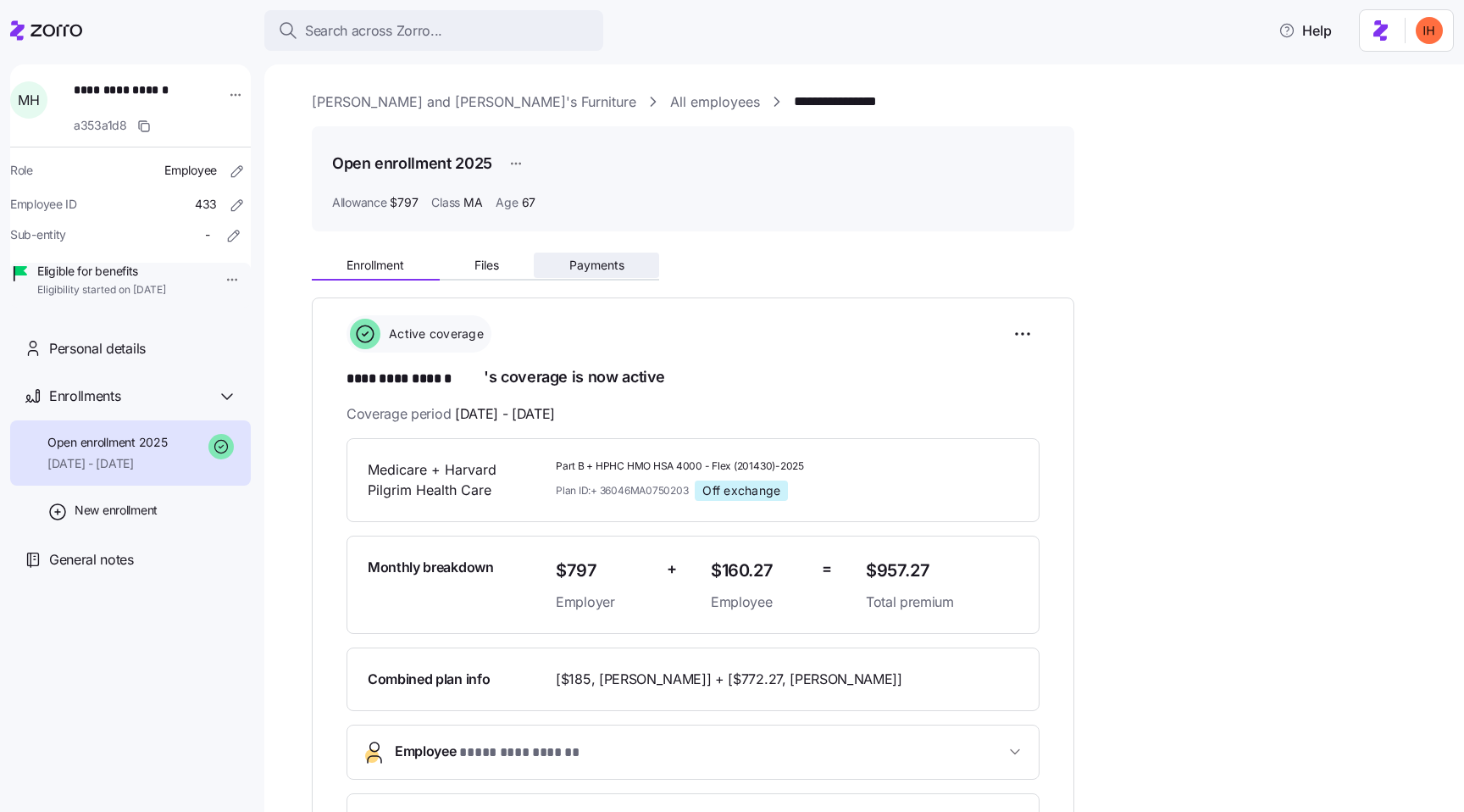
click at [609, 253] on button "Payments" at bounding box center [596, 265] width 126 height 26
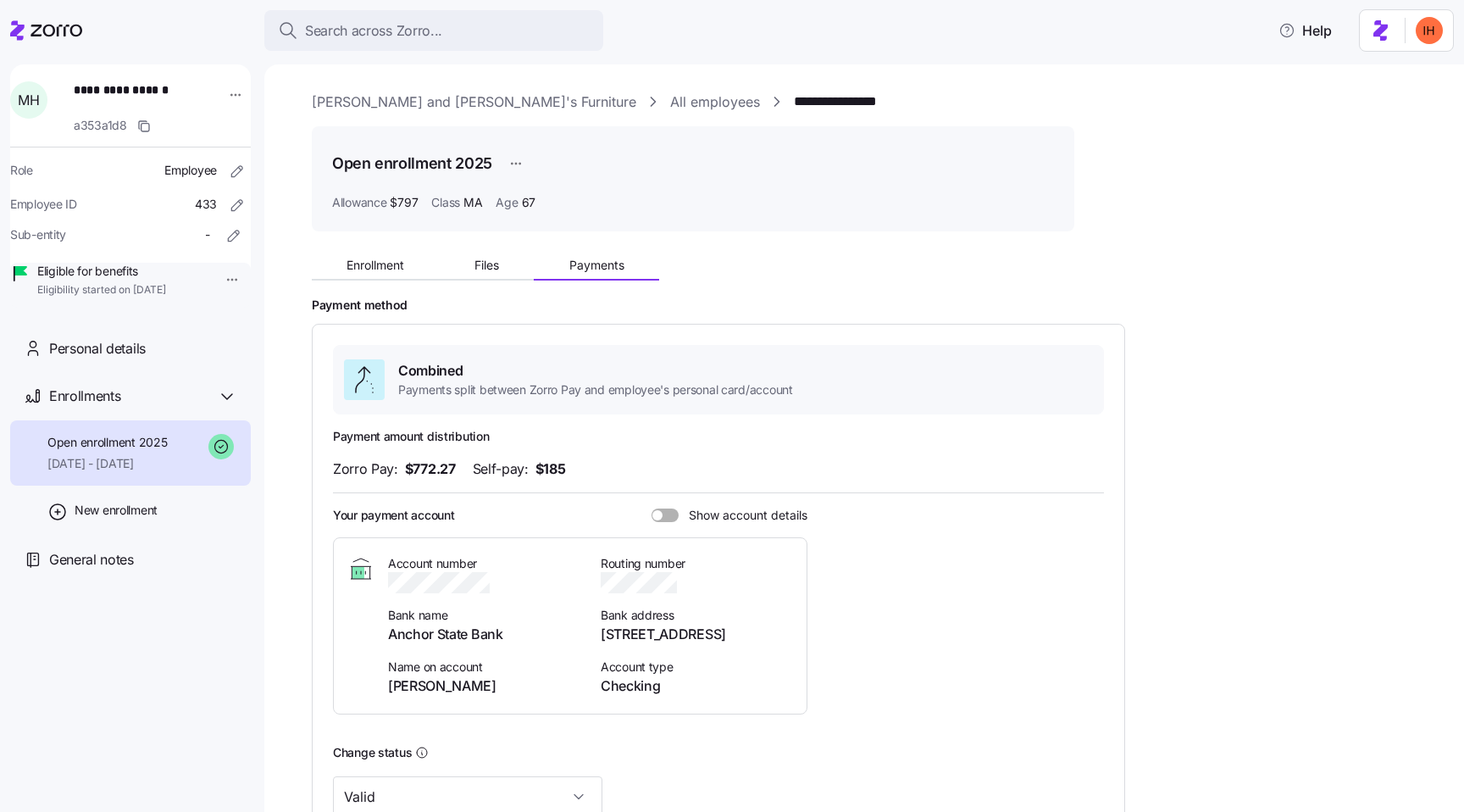
click at [670, 106] on link "All employees" at bounding box center [714, 102] width 90 height 21
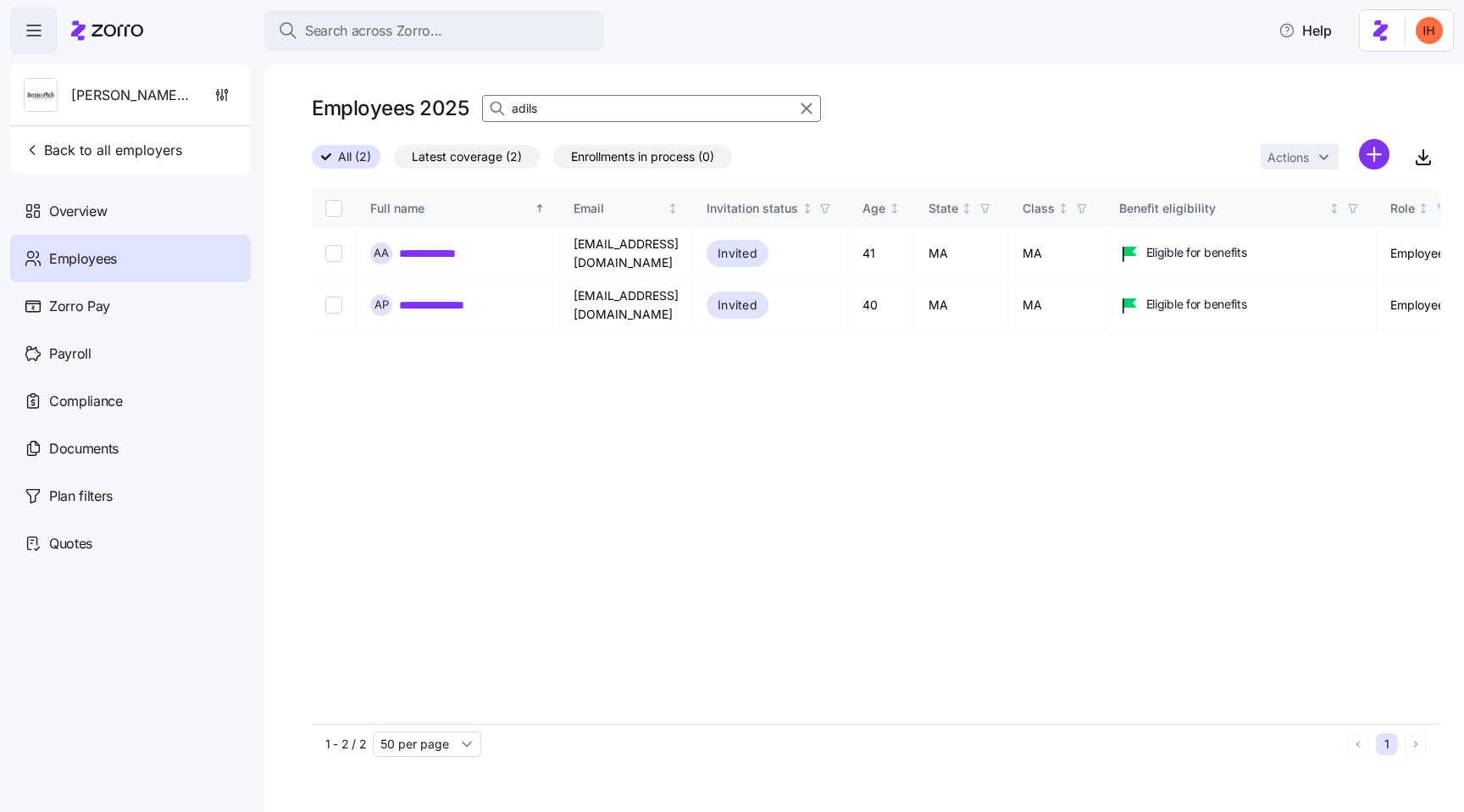
click at [451, 156] on span "Latest coverage (2)" at bounding box center [466, 157] width 110 height 22
click at [394, 161] on input "Latest coverage (2)" at bounding box center [394, 161] width 0 height 0
click at [744, 120] on input "adils" at bounding box center [651, 109] width 339 height 27
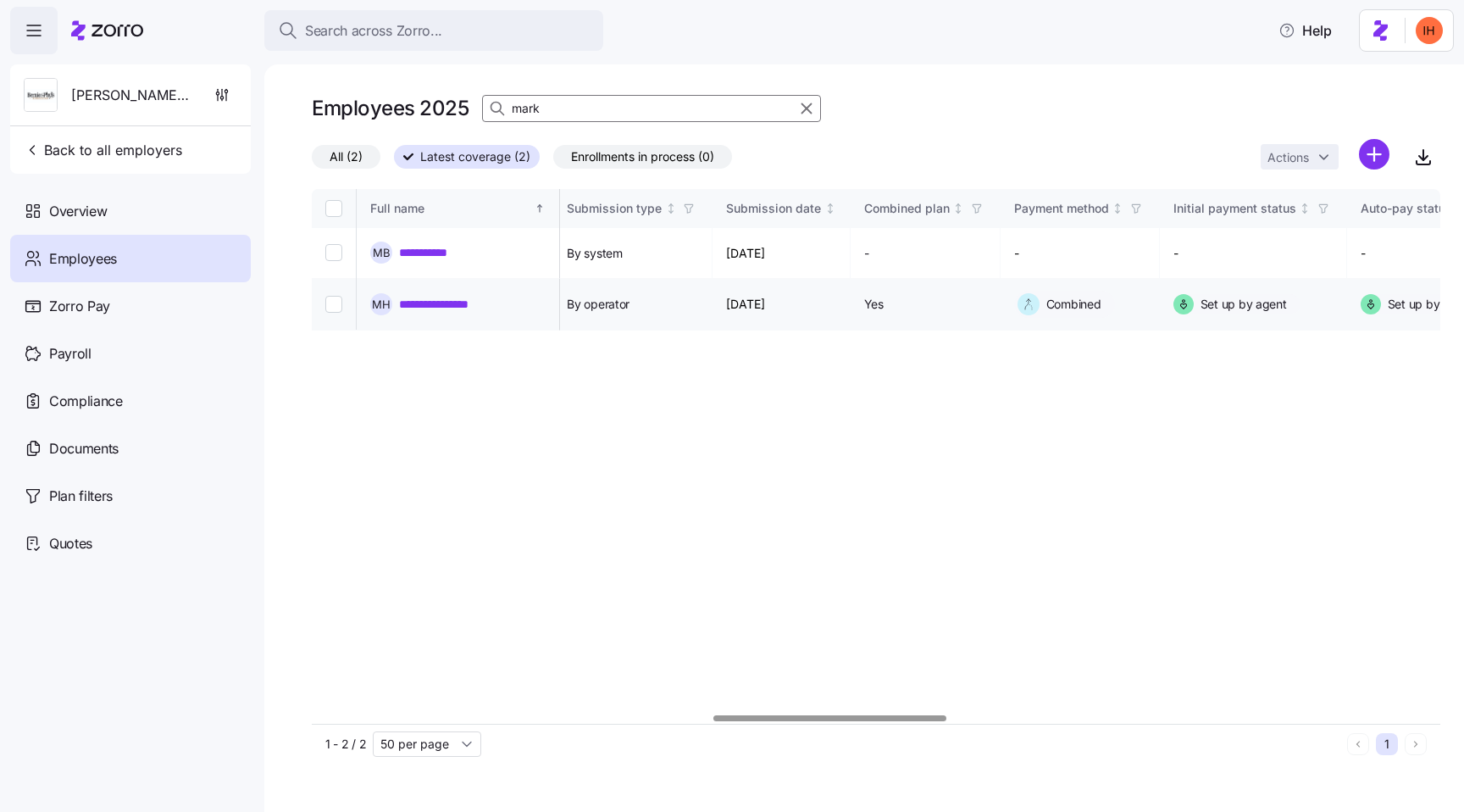
scroll to position [0, 2022]
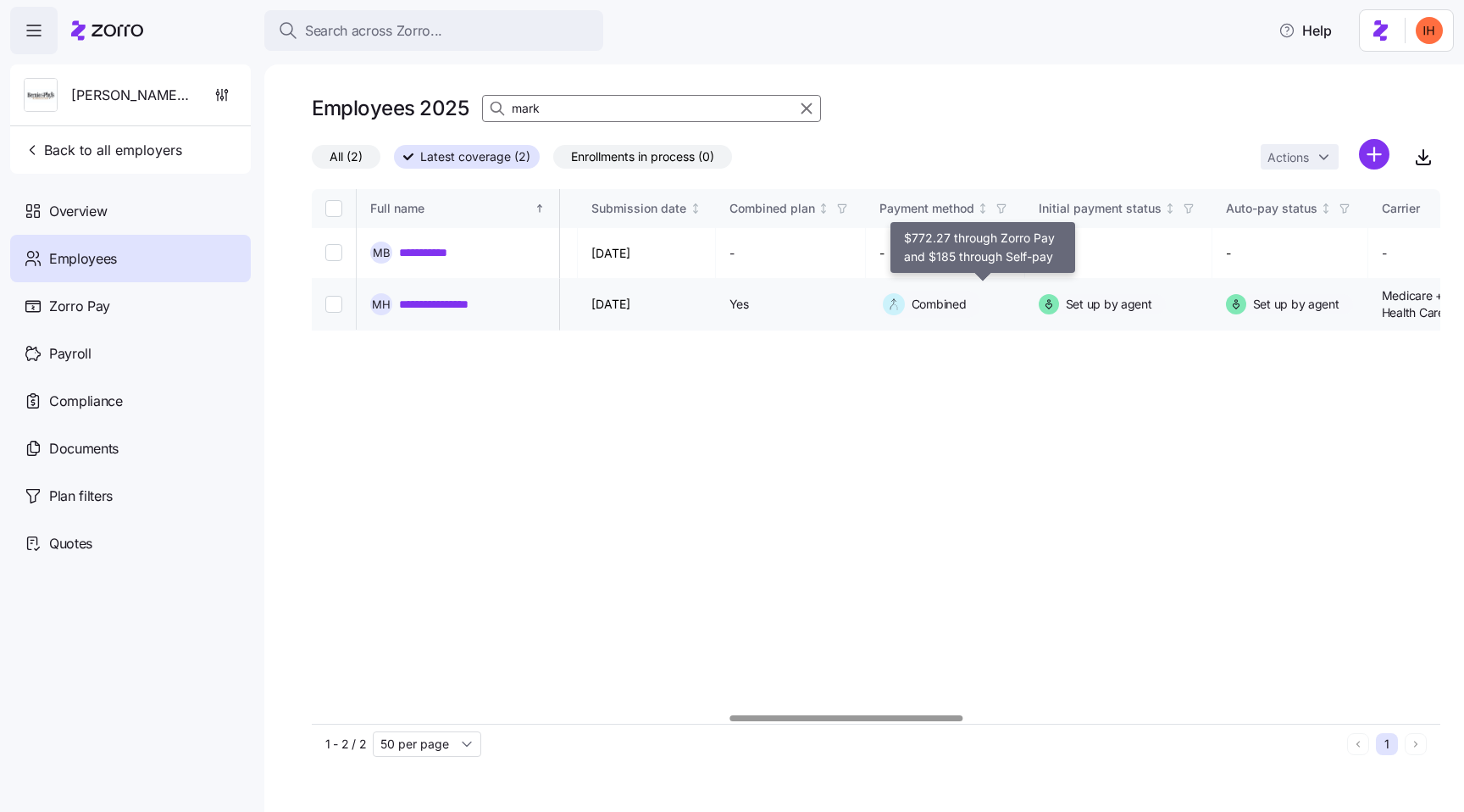
type input "mark"
click at [967, 296] on span "Combined" at bounding box center [939, 305] width 55 height 17
click at [1007, 210] on icon "button" at bounding box center [1002, 209] width 12 height 12
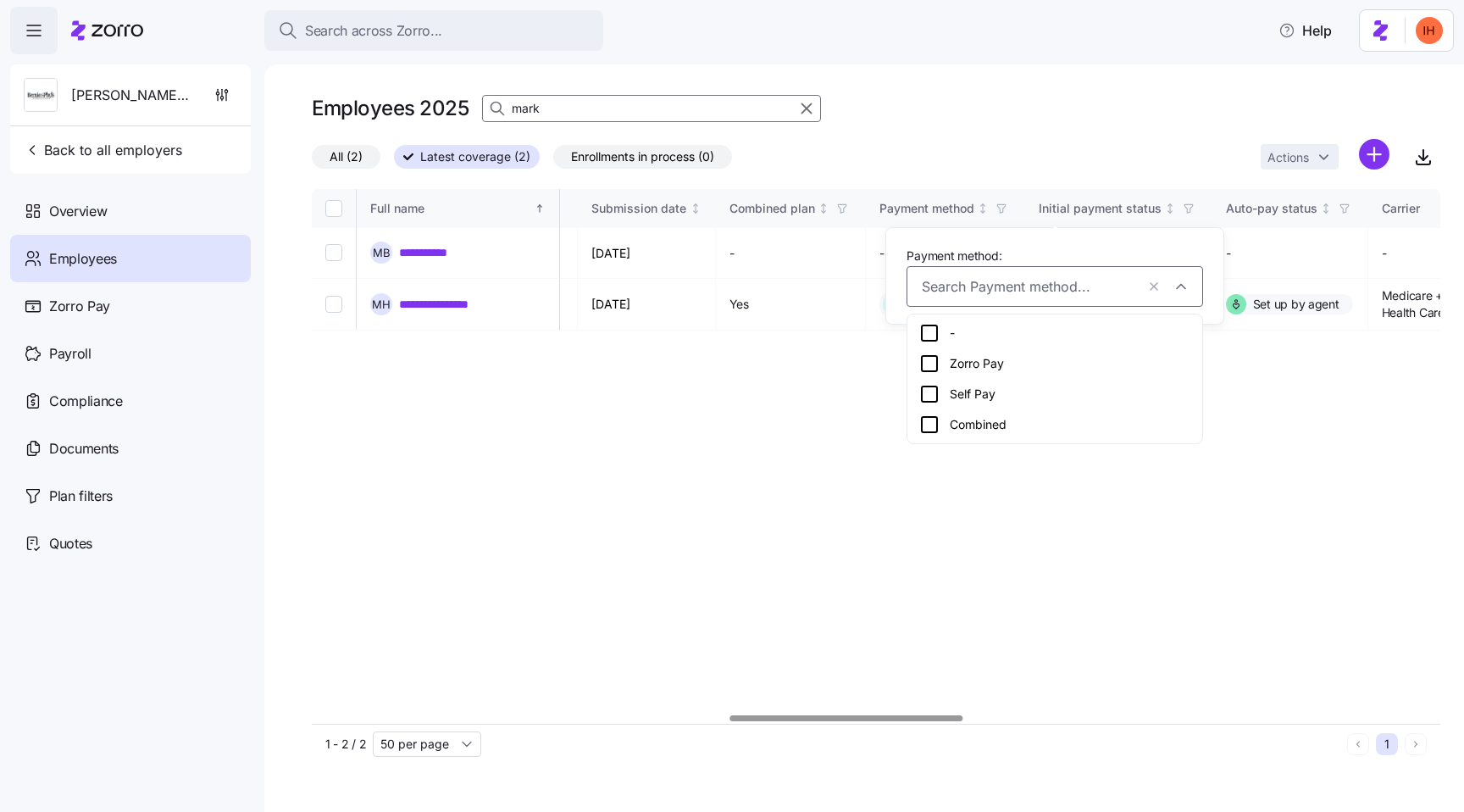
click at [1019, 500] on div "**********" at bounding box center [875, 456] width 1129 height 535
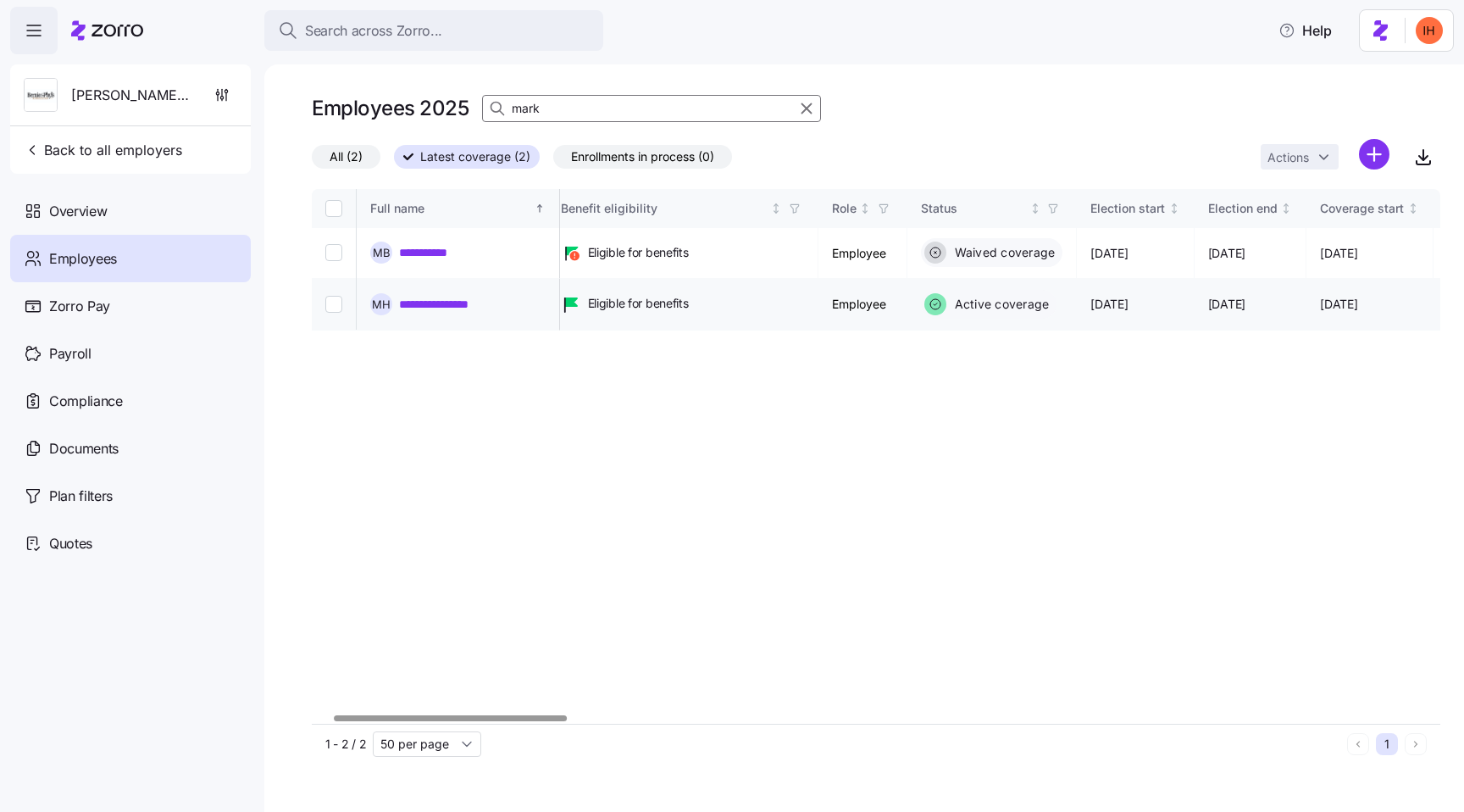
scroll to position [0, 0]
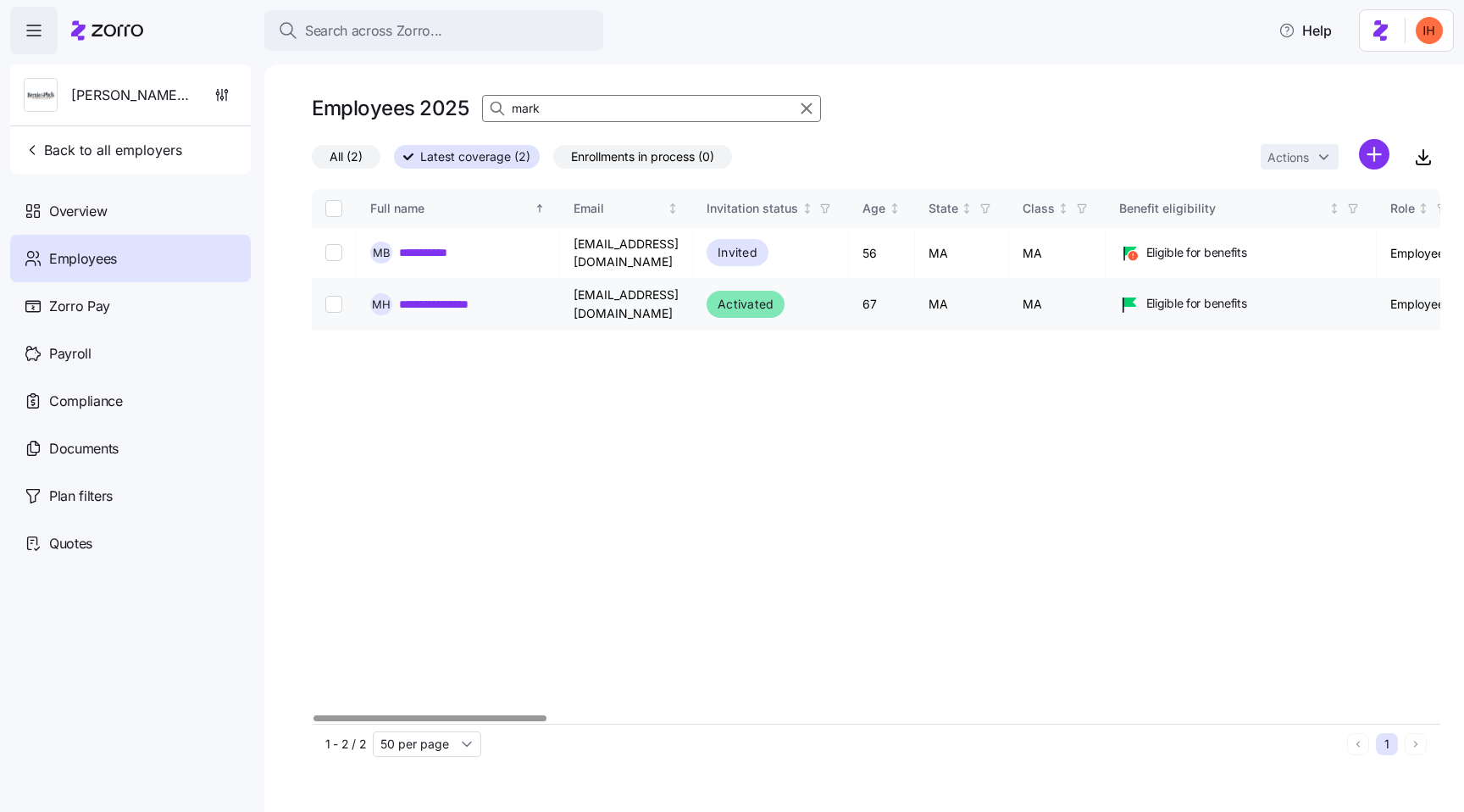
click at [457, 297] on link "**********" at bounding box center [459, 305] width 122 height 17
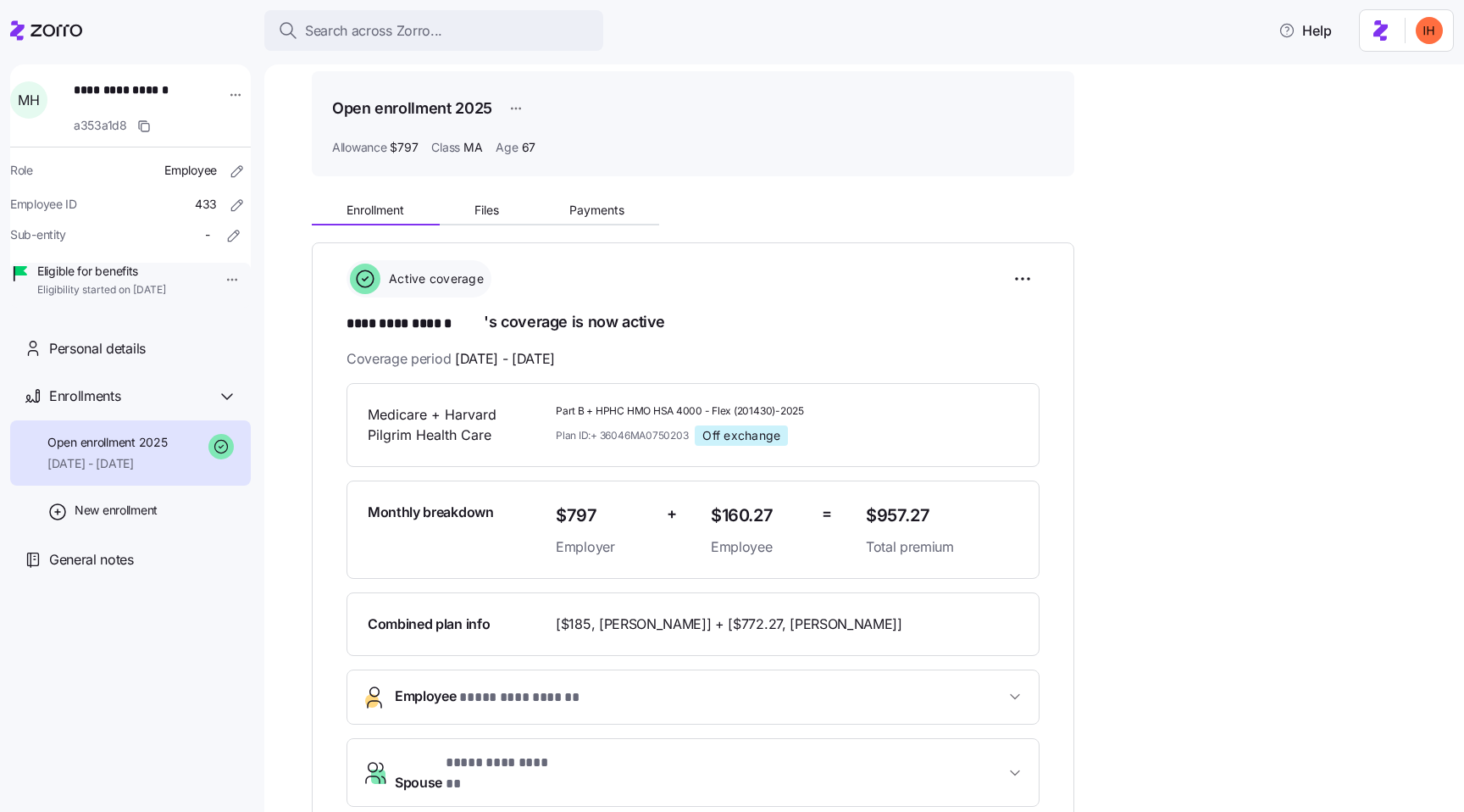
scroll to position [44, 0]
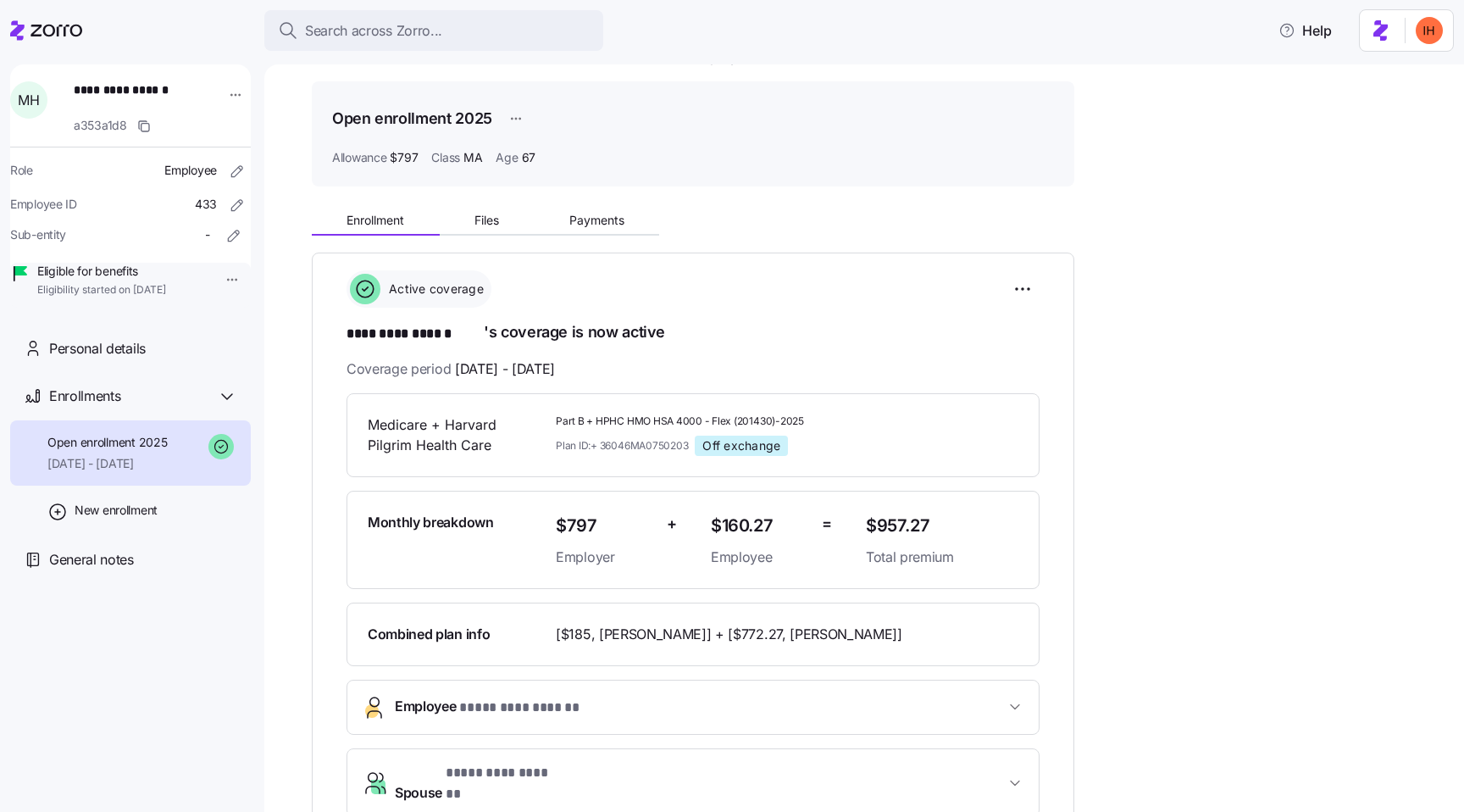
click at [737, 520] on span "$160.27" at bounding box center [760, 525] width 98 height 28
click at [760, 525] on span "$160.27" at bounding box center [760, 525] width 98 height 28
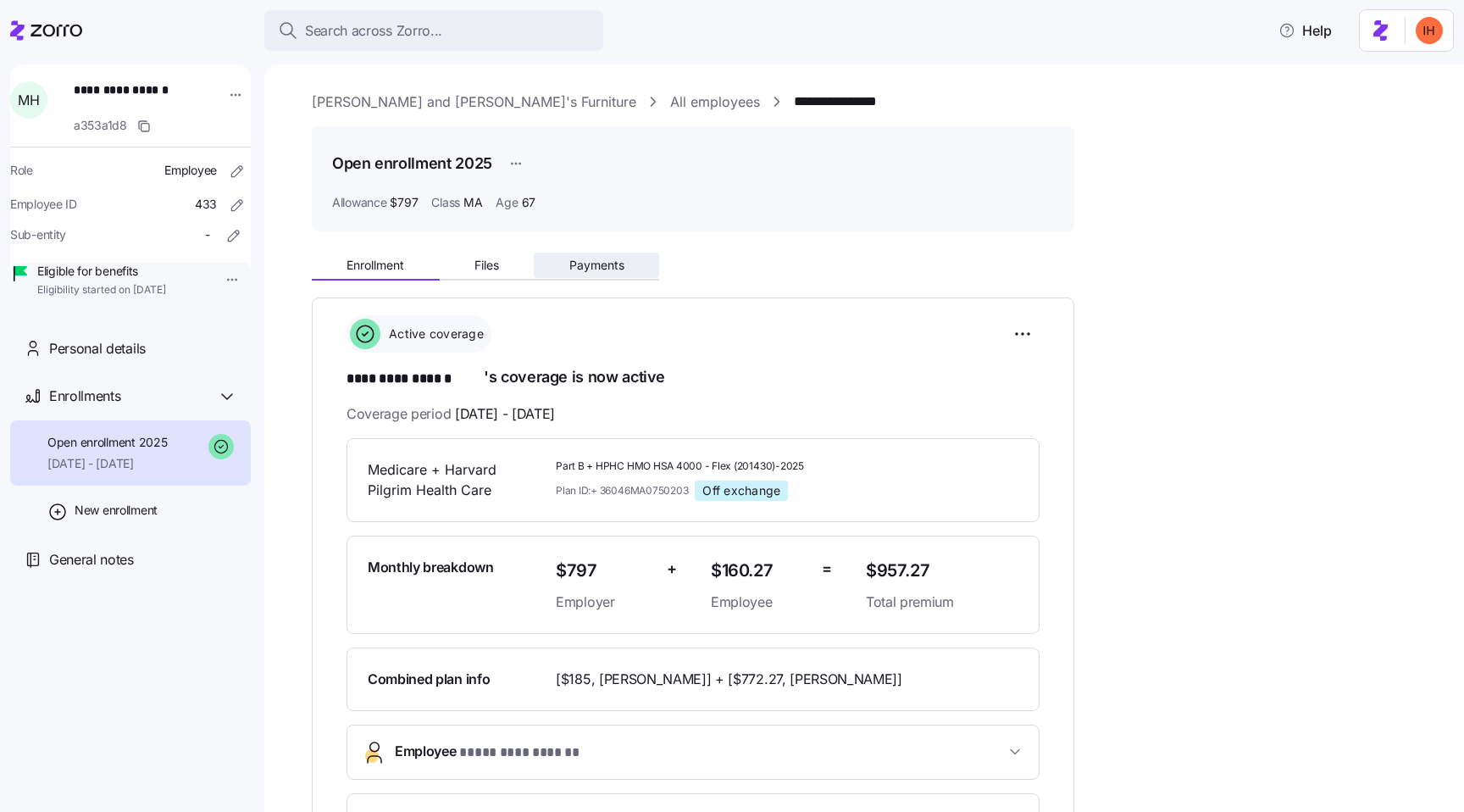
click at [596, 275] on button "Payments" at bounding box center [596, 265] width 126 height 26
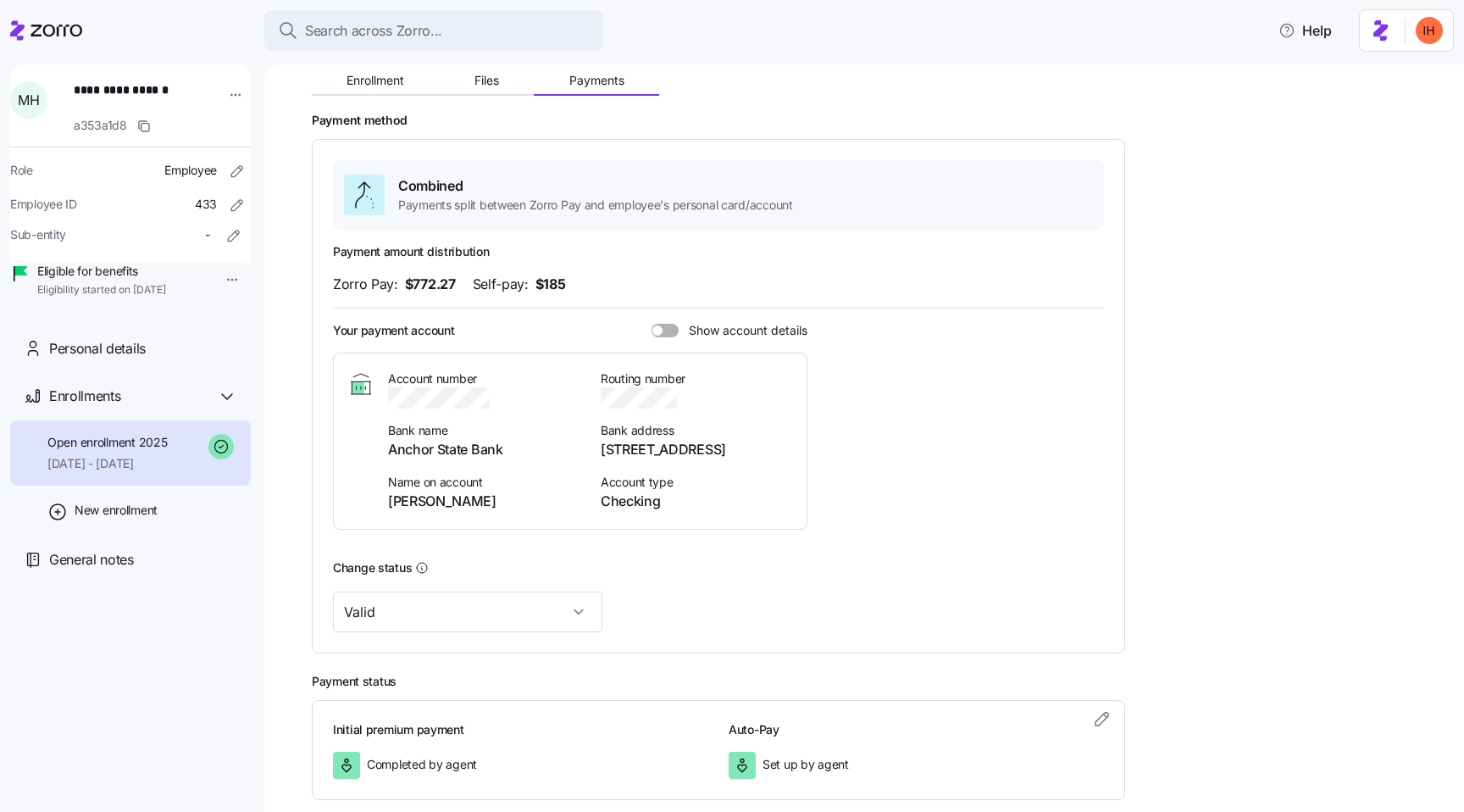
scroll to position [192, 0]
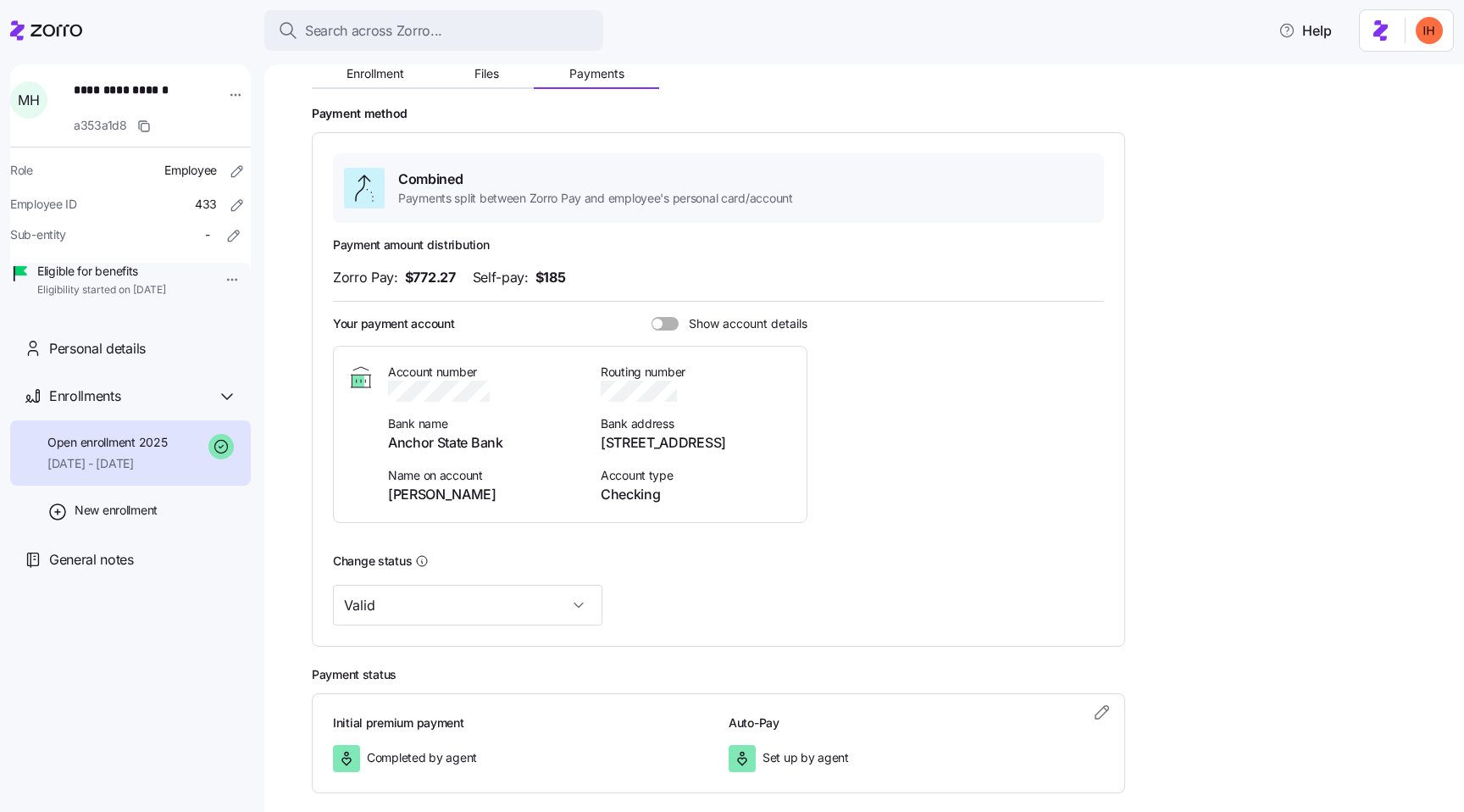
click at [556, 274] on span "$185" at bounding box center [551, 277] width 31 height 21
click at [559, 281] on span "$185" at bounding box center [551, 277] width 31 height 21
click at [560, 281] on span "$185" at bounding box center [551, 277] width 31 height 21
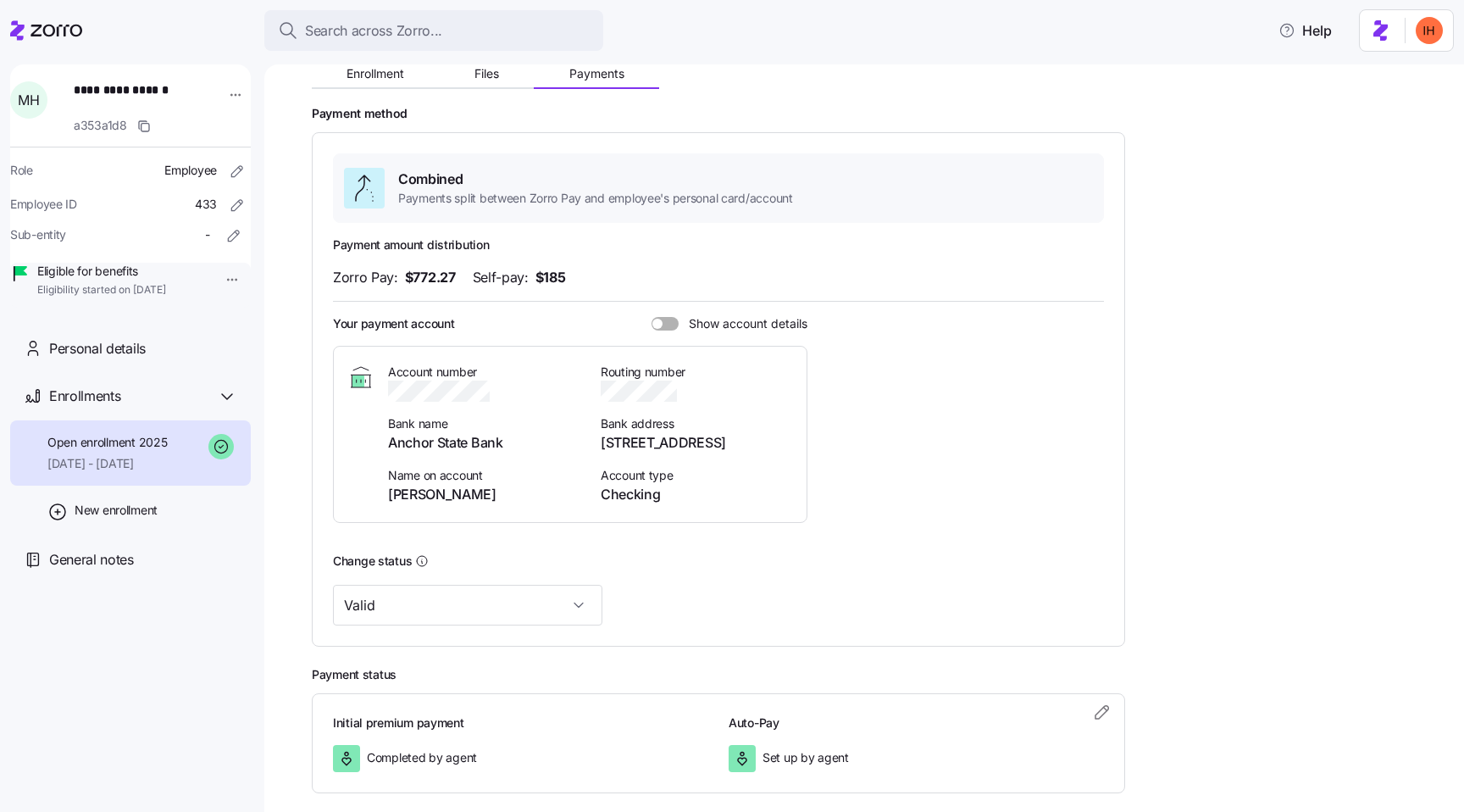
click at [560, 281] on span "$185" at bounding box center [551, 277] width 31 height 21
click at [422, 278] on span "$772.27" at bounding box center [430, 277] width 50 height 21
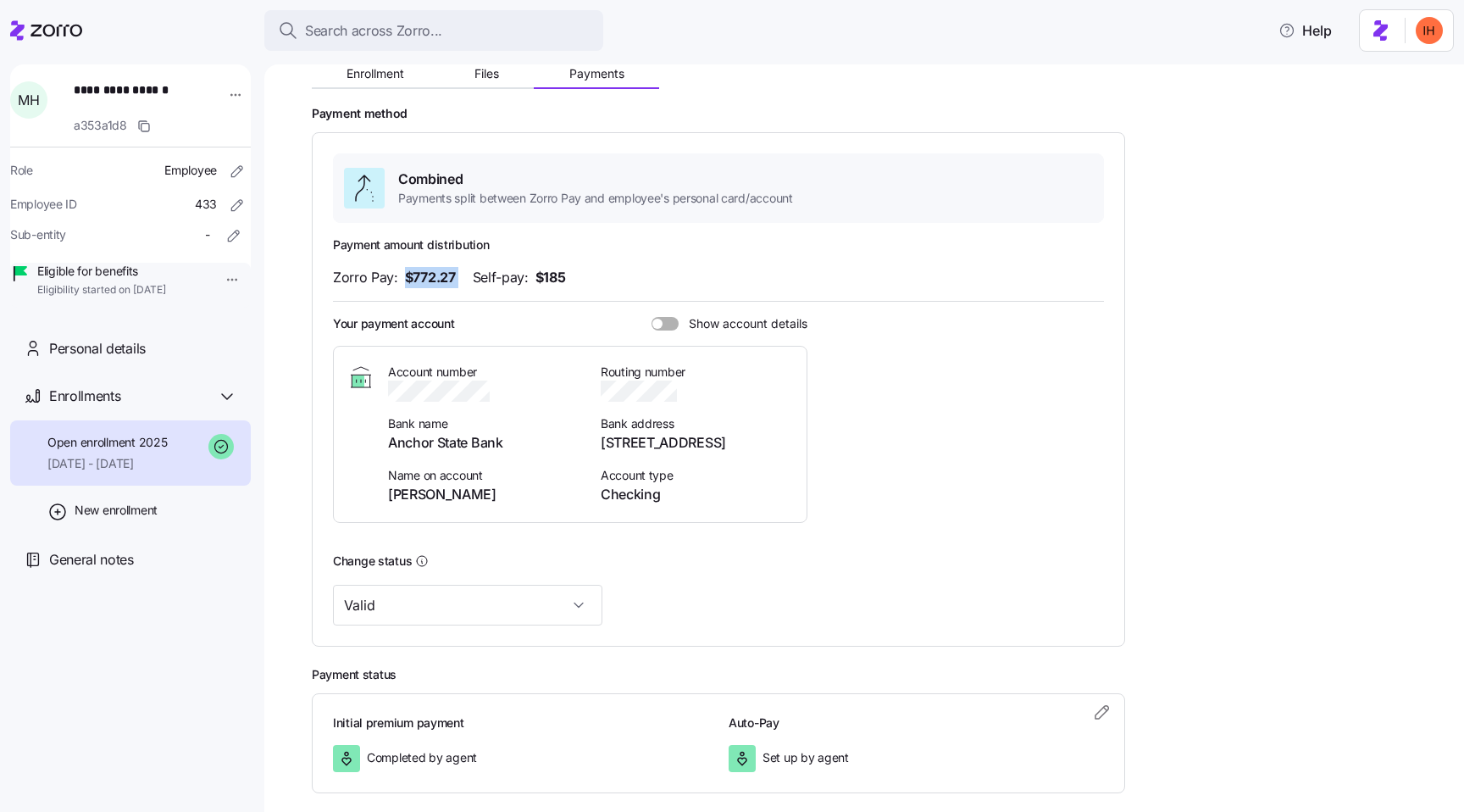
click at [438, 280] on span "$772.27" at bounding box center [430, 277] width 50 height 21
click at [458, 285] on div "Zorro Pay: $772.27 Self-pay: $185" at bounding box center [718, 277] width 771 height 21
click at [538, 275] on span "$185" at bounding box center [551, 277] width 31 height 21
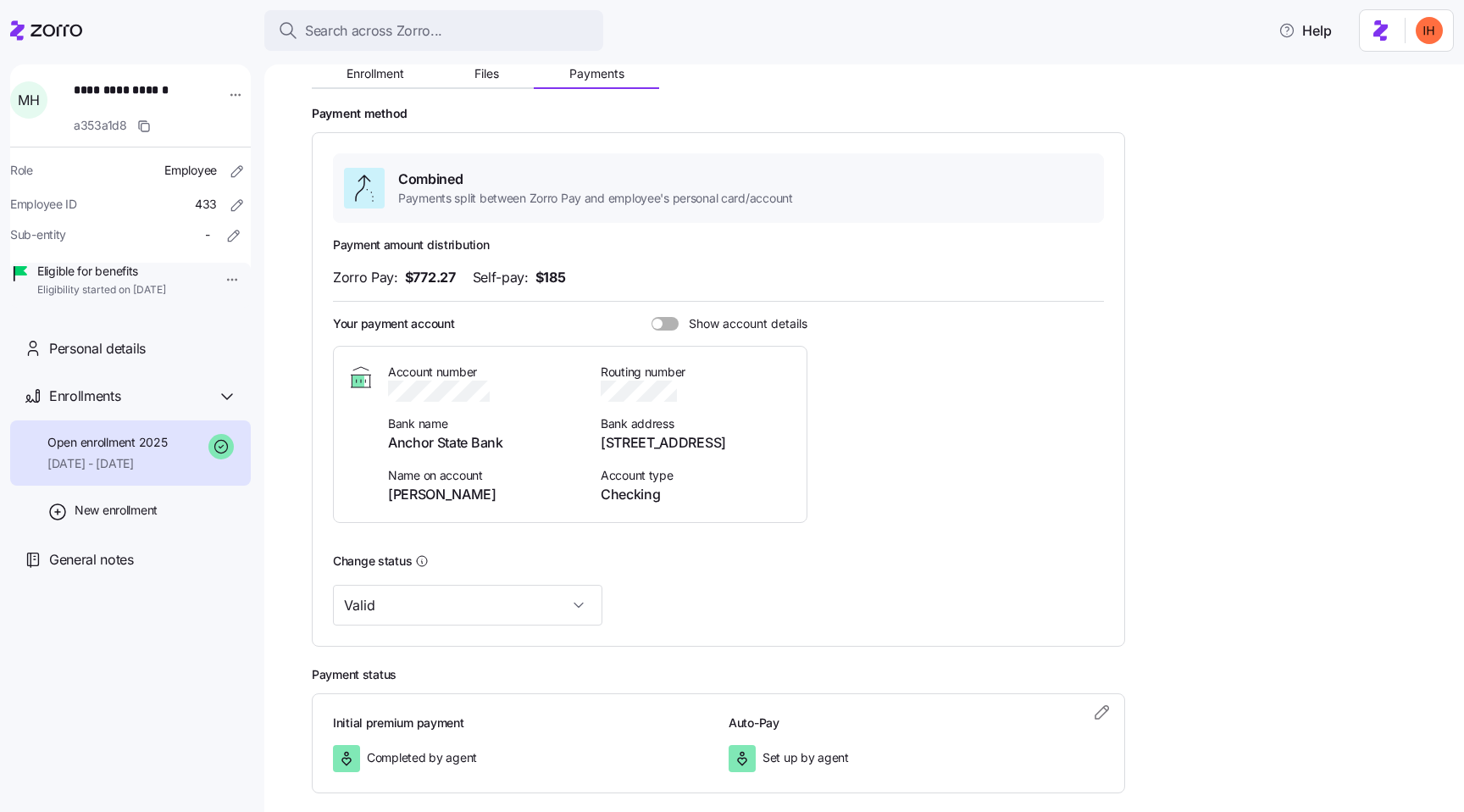
click at [538, 275] on span "$185" at bounding box center [551, 277] width 31 height 21
click at [429, 268] on span "$772.27" at bounding box center [430, 277] width 50 height 21
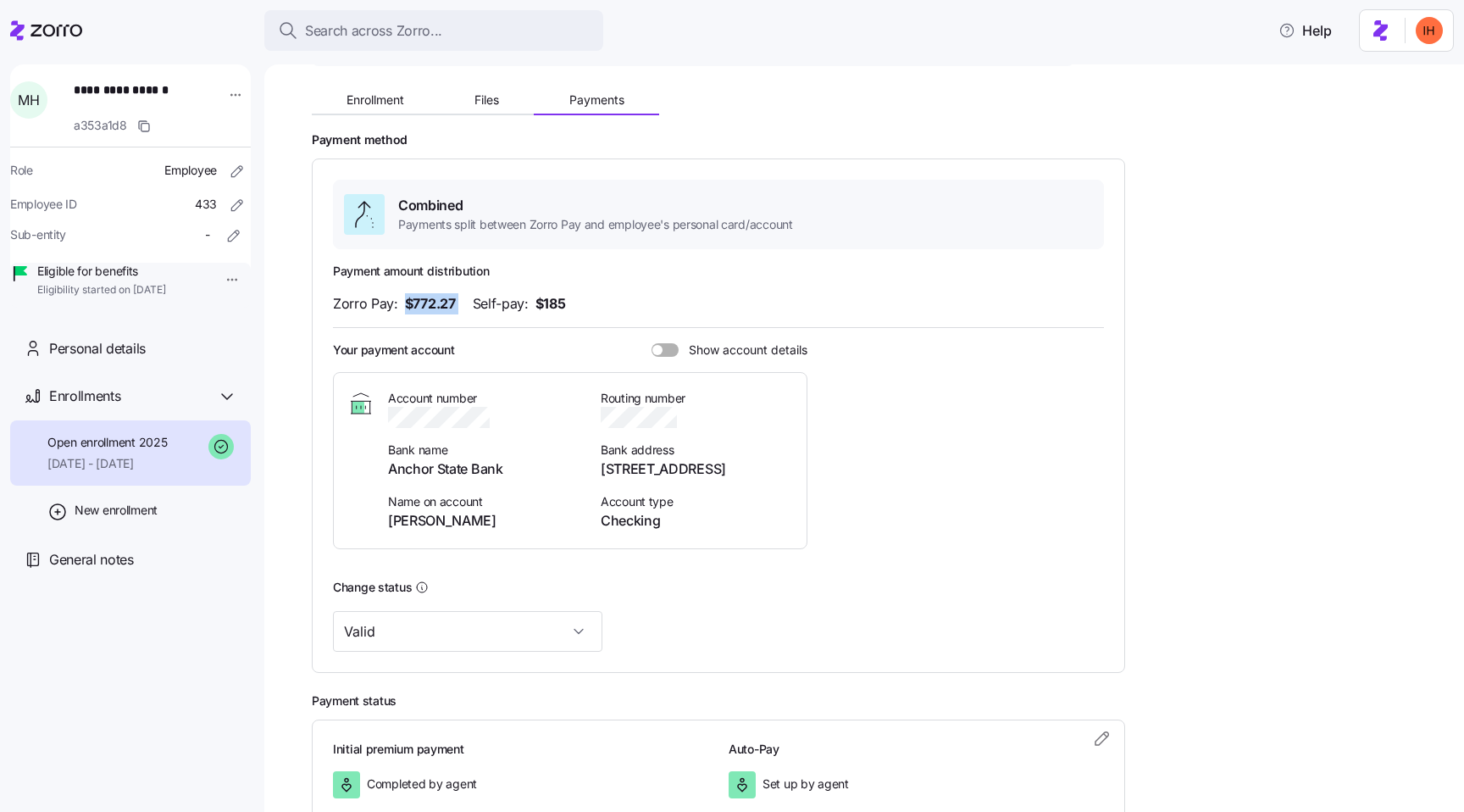
scroll to position [159, 0]
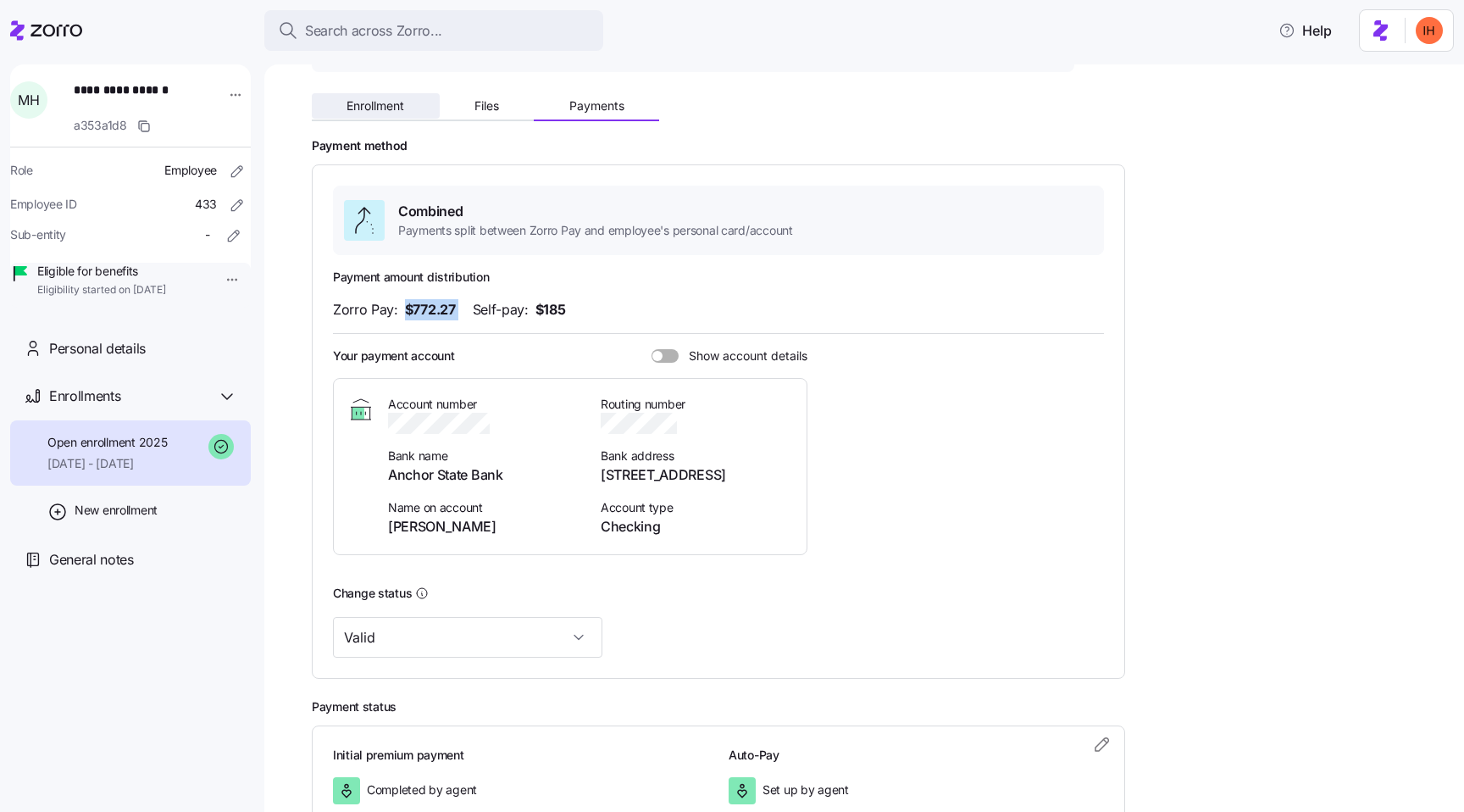
click at [394, 107] on span "Enrollment" at bounding box center [375, 106] width 57 height 12
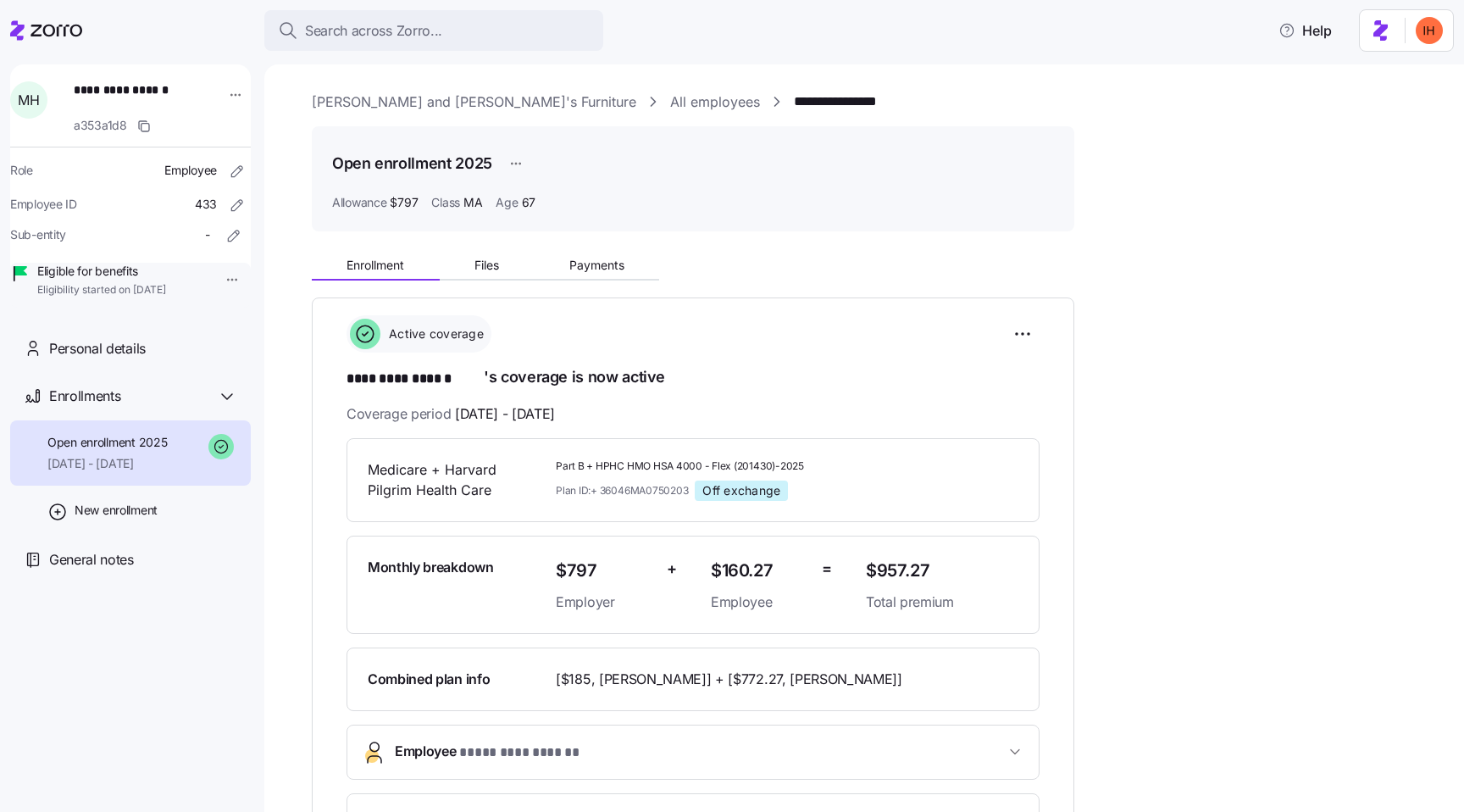
click at [394, 110] on link "[PERSON_NAME] and [PERSON_NAME]'s Furniture" at bounding box center [473, 102] width 324 height 21
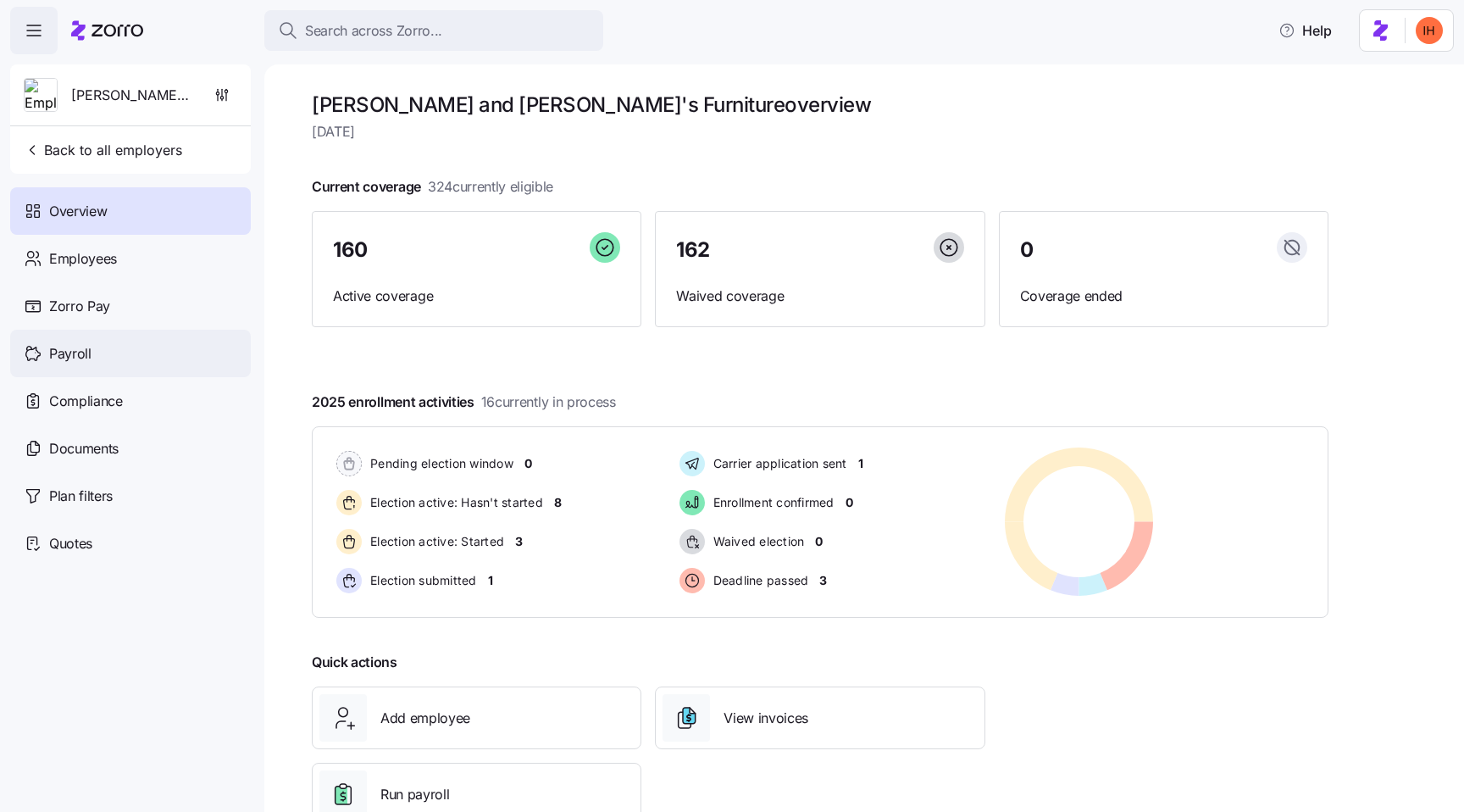
click at [129, 352] on div "Payroll" at bounding box center [130, 353] width 240 height 47
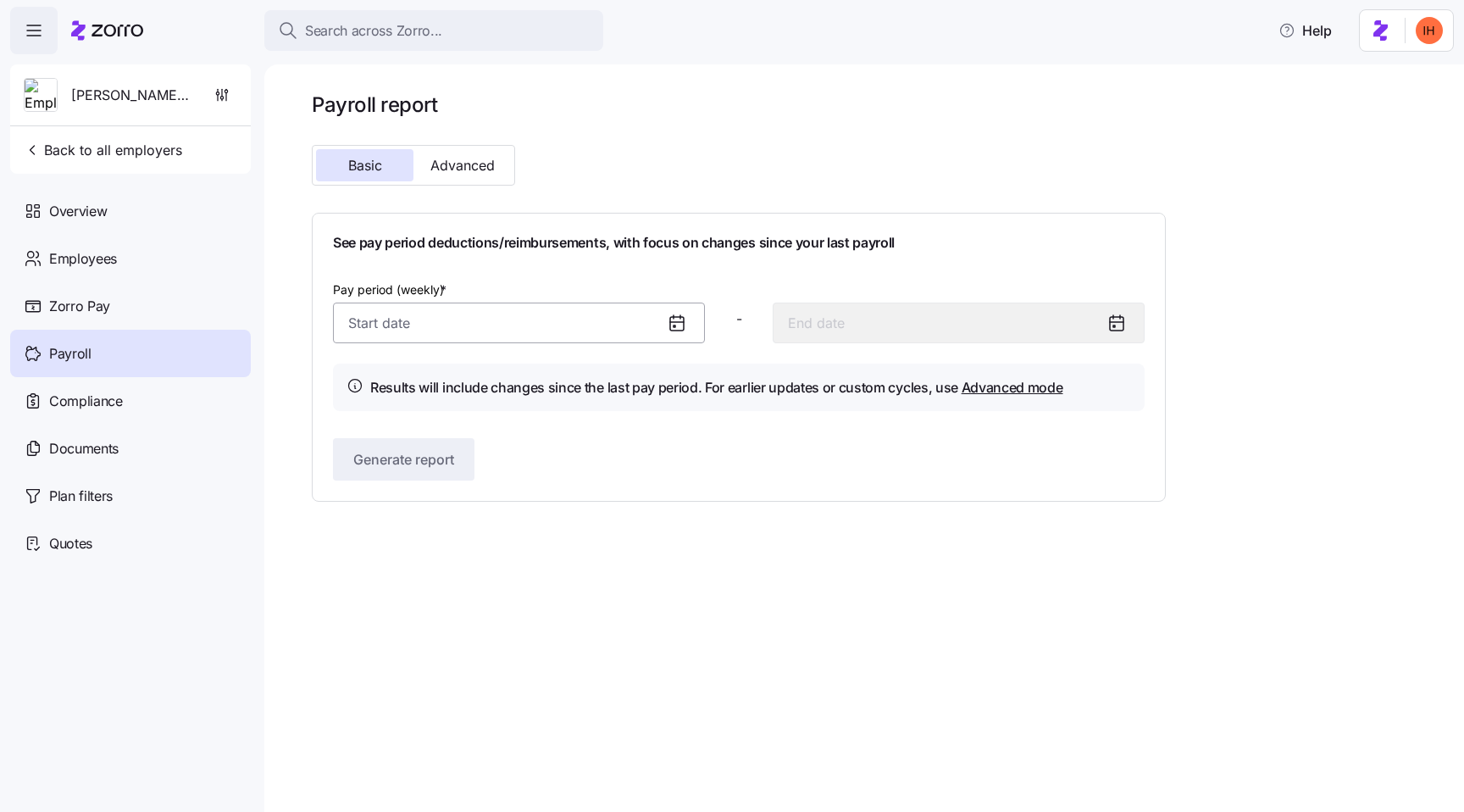
click at [485, 324] on input "Pay period (weekly) *" at bounding box center [519, 323] width 372 height 41
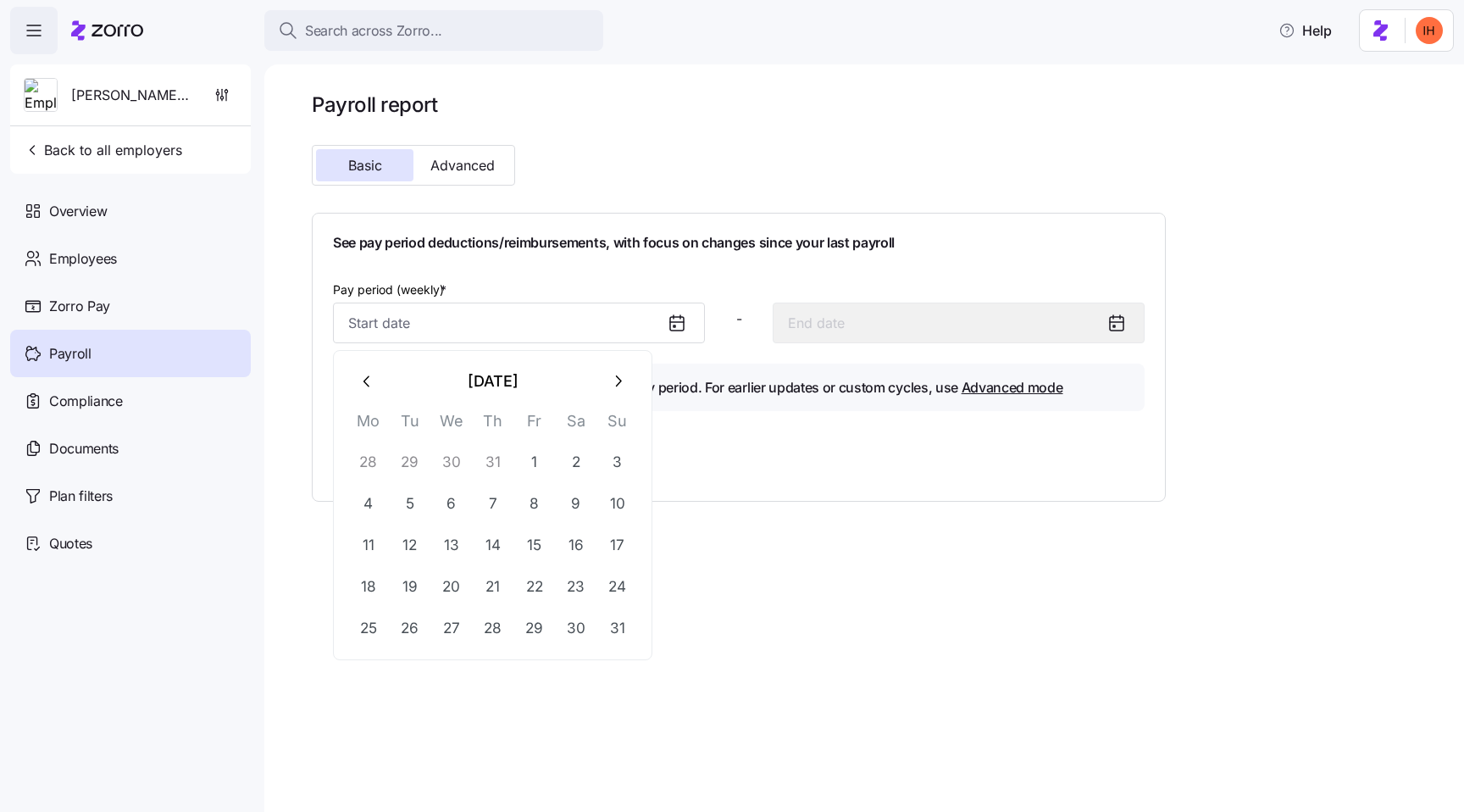
click at [496, 465] on button "31" at bounding box center [494, 463] width 41 height 41
type input "[DATE]"
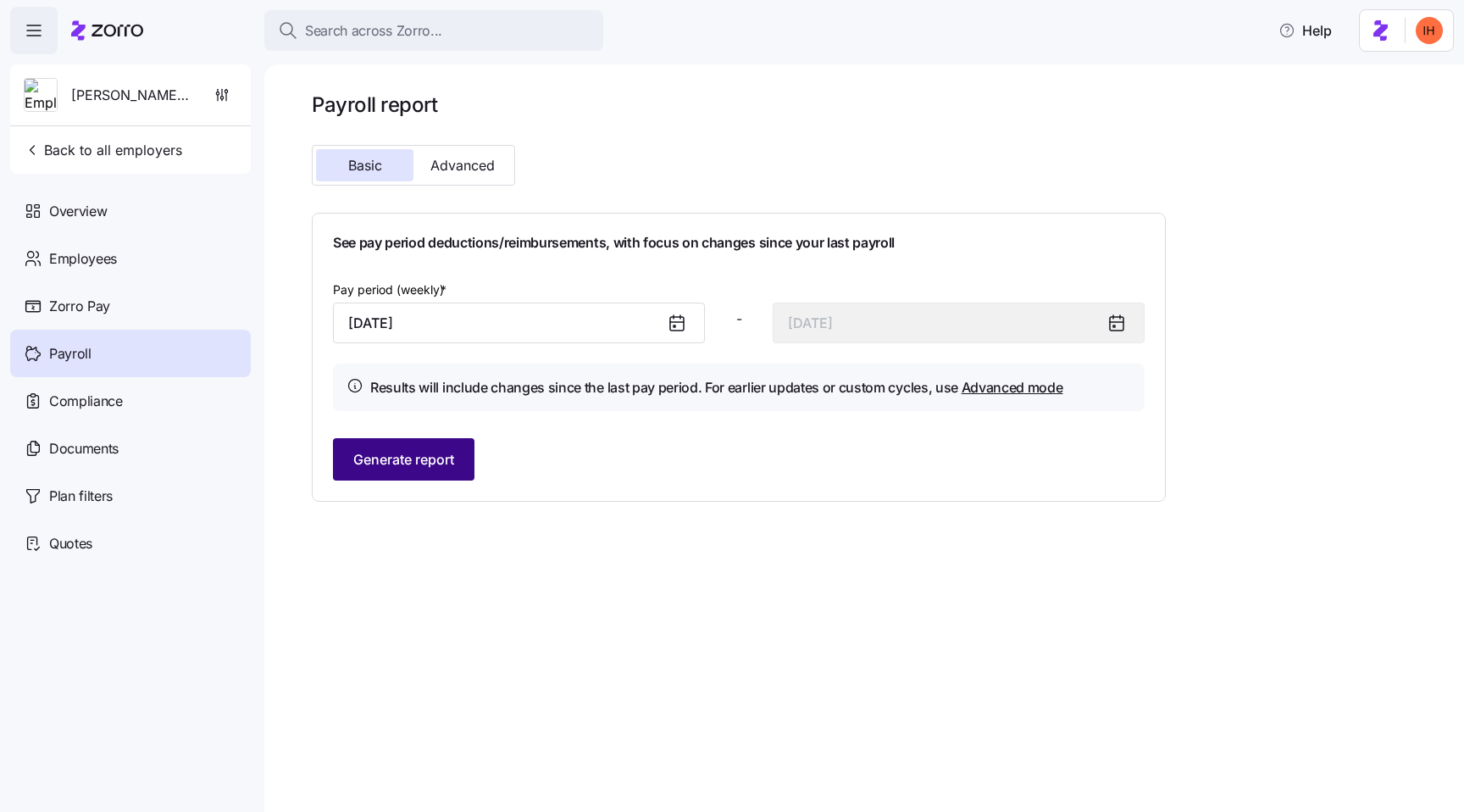
click at [424, 464] on span "Generate report" at bounding box center [404, 459] width 101 height 21
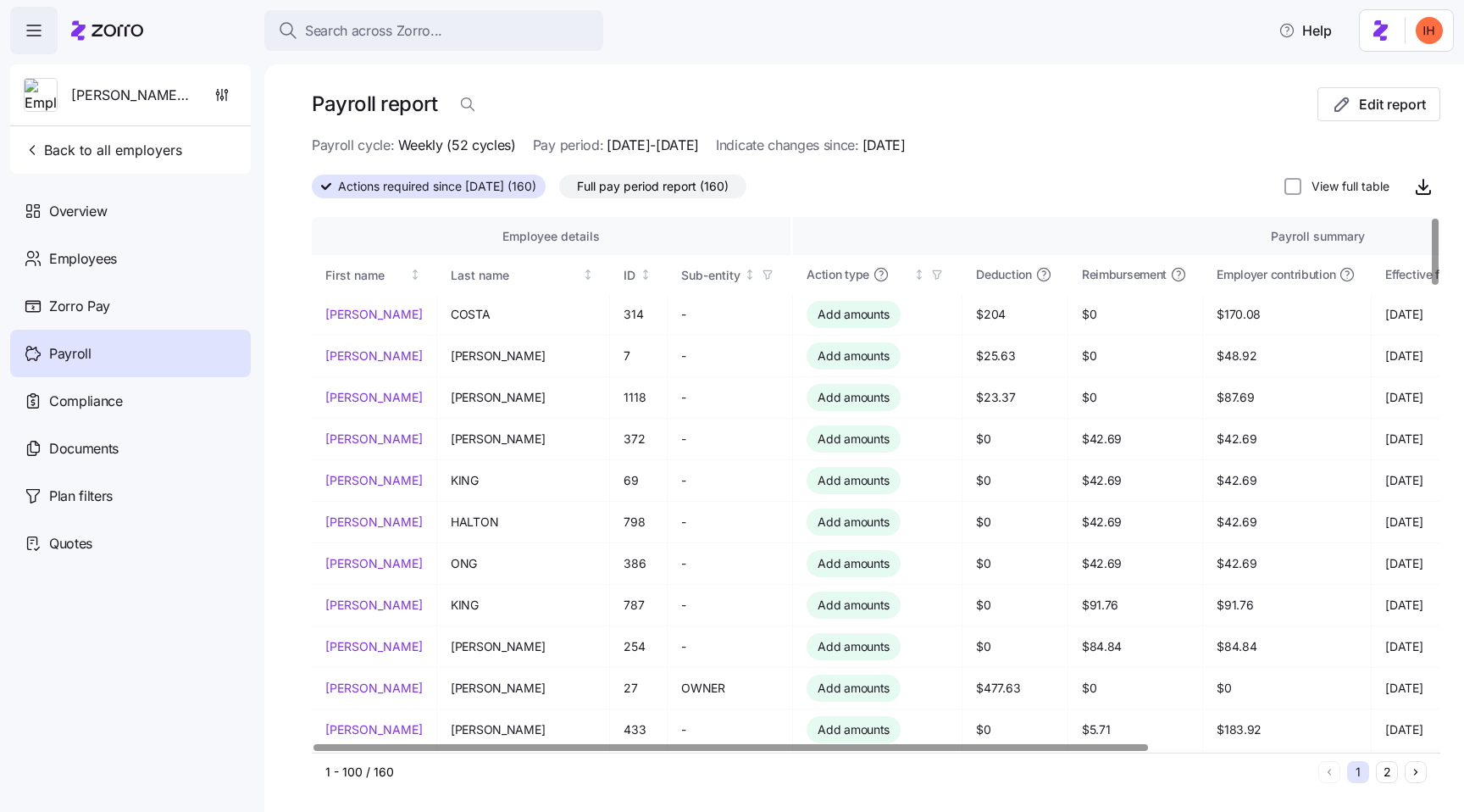
click at [1105, 279] on span "Reimbursement" at bounding box center [1124, 275] width 85 height 17
click at [976, 275] on span "Deduction" at bounding box center [1004, 275] width 55 height 17
click at [978, 276] on span "Deduction" at bounding box center [1004, 275] width 55 height 17
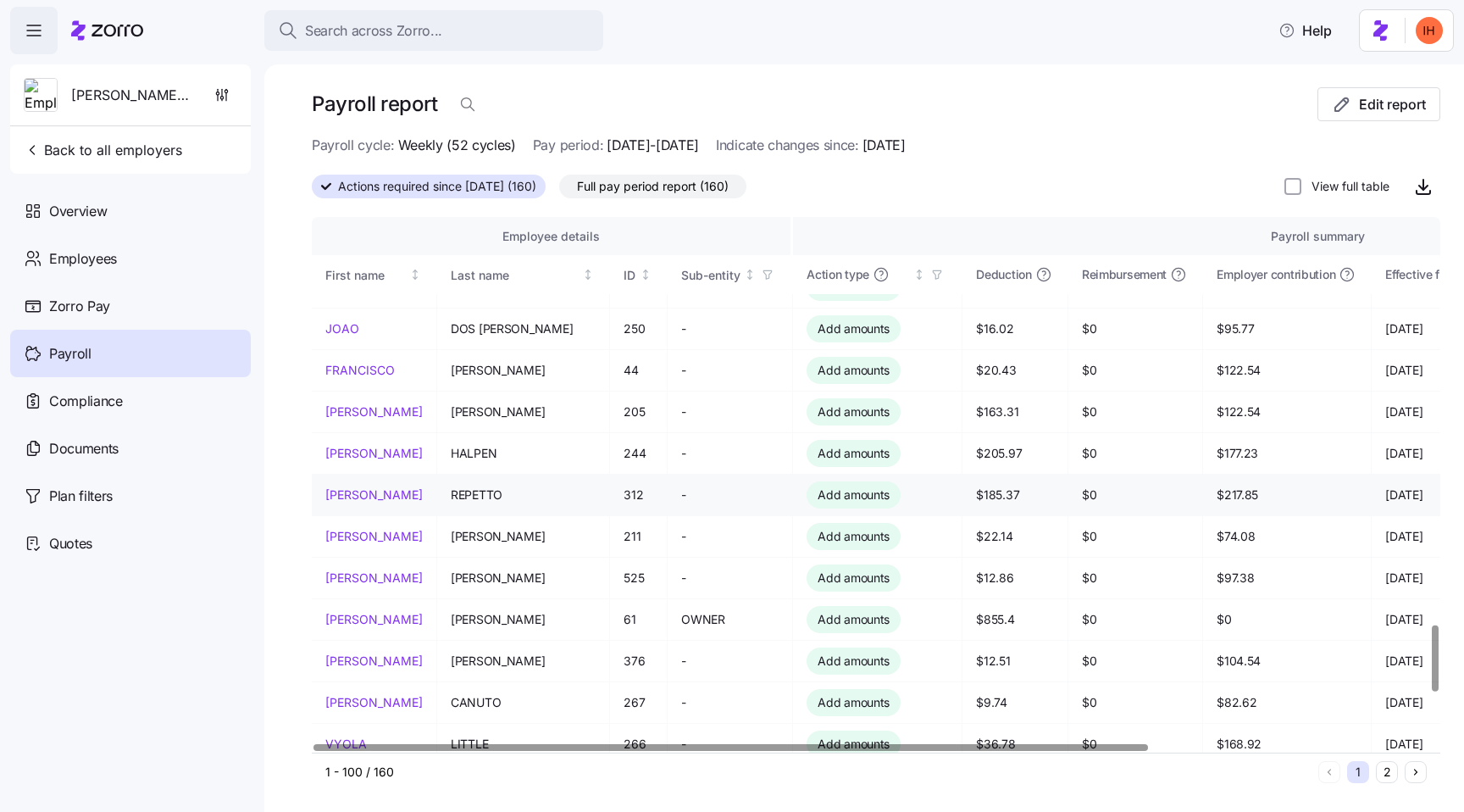
scroll to position [3340, 0]
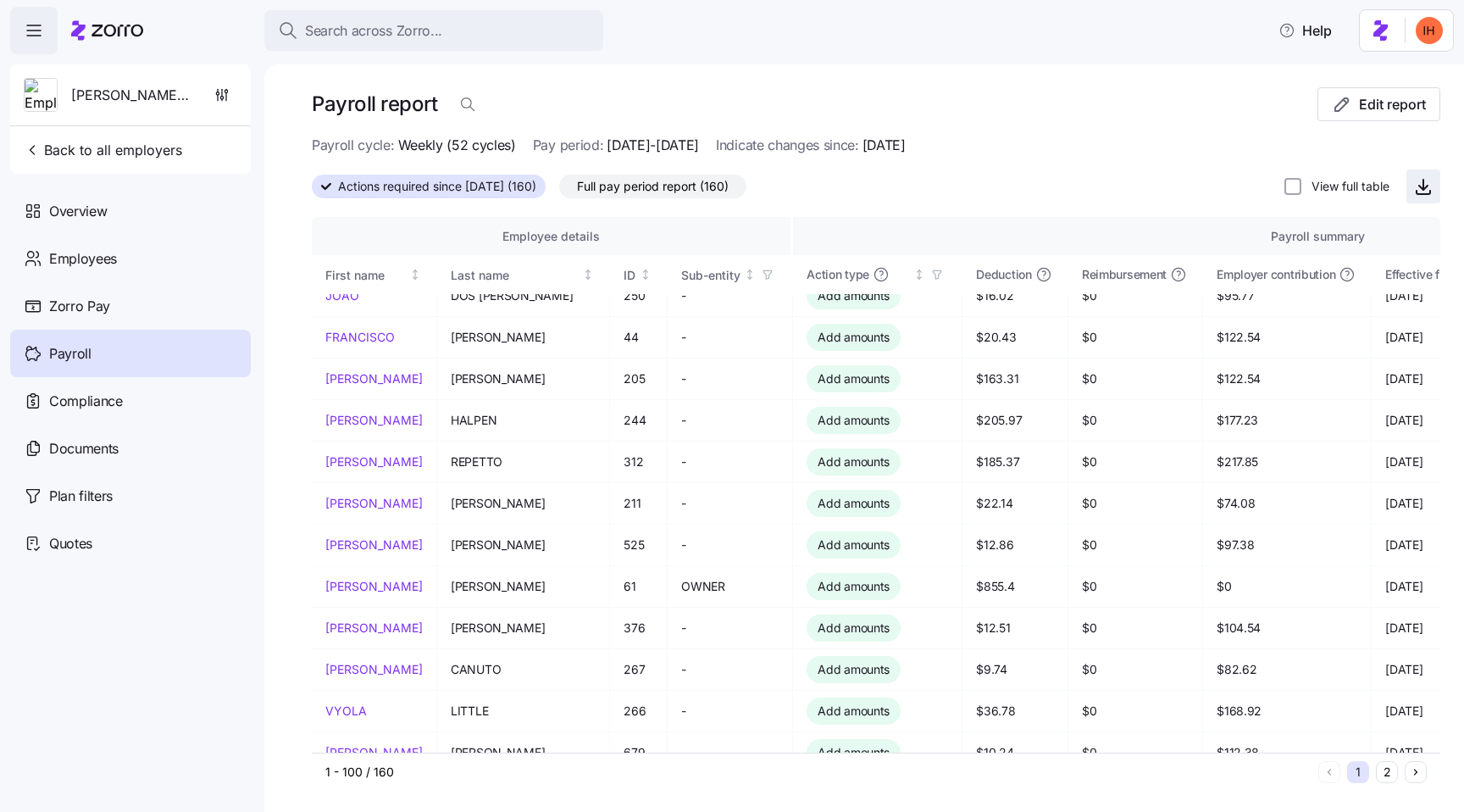
click at [1426, 193] on icon "button" at bounding box center [1424, 187] width 21 height 21
